Goal: Transaction & Acquisition: Obtain resource

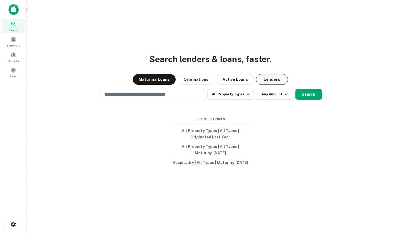
click at [274, 81] on button "Lenders" at bounding box center [272, 79] width 32 height 11
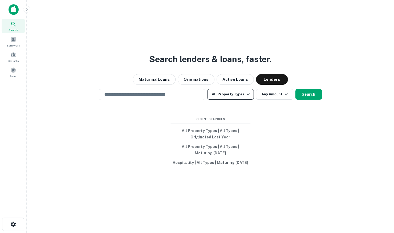
click at [240, 96] on button "All Property Types" at bounding box center [230, 94] width 46 height 11
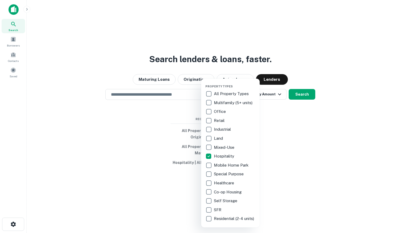
click at [302, 98] on div at bounding box center [199, 116] width 398 height 233
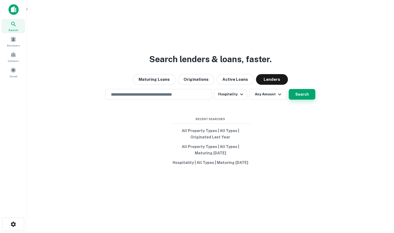
click at [298, 94] on button "Search" at bounding box center [302, 94] width 27 height 11
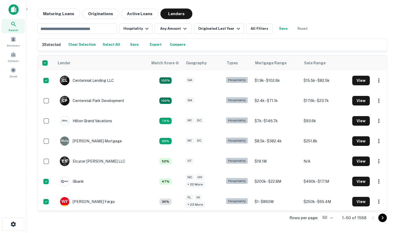
click at [159, 44] on button "Export" at bounding box center [155, 45] width 17 height 8
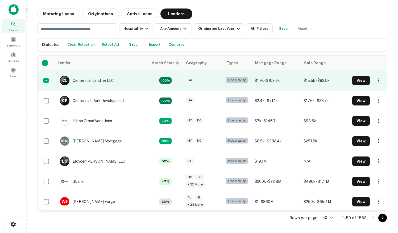
click at [81, 81] on div "C L Centennial Lending LLC" at bounding box center [87, 81] width 54 height 10
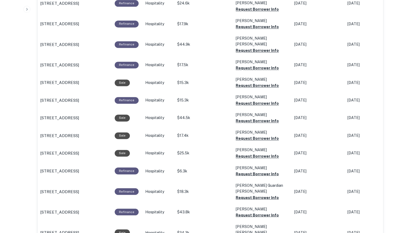
scroll to position [471, 0]
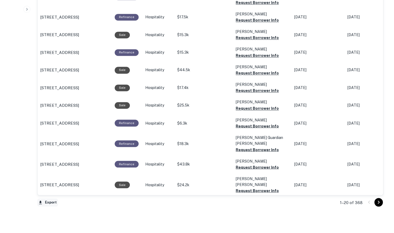
click at [44, 202] on button "Export" at bounding box center [47, 203] width 21 height 8
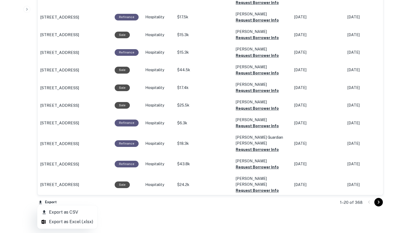
click at [60, 223] on li "Export as Excel (.xlsx)" at bounding box center [67, 222] width 60 height 10
